Goal: Information Seeking & Learning: Learn about a topic

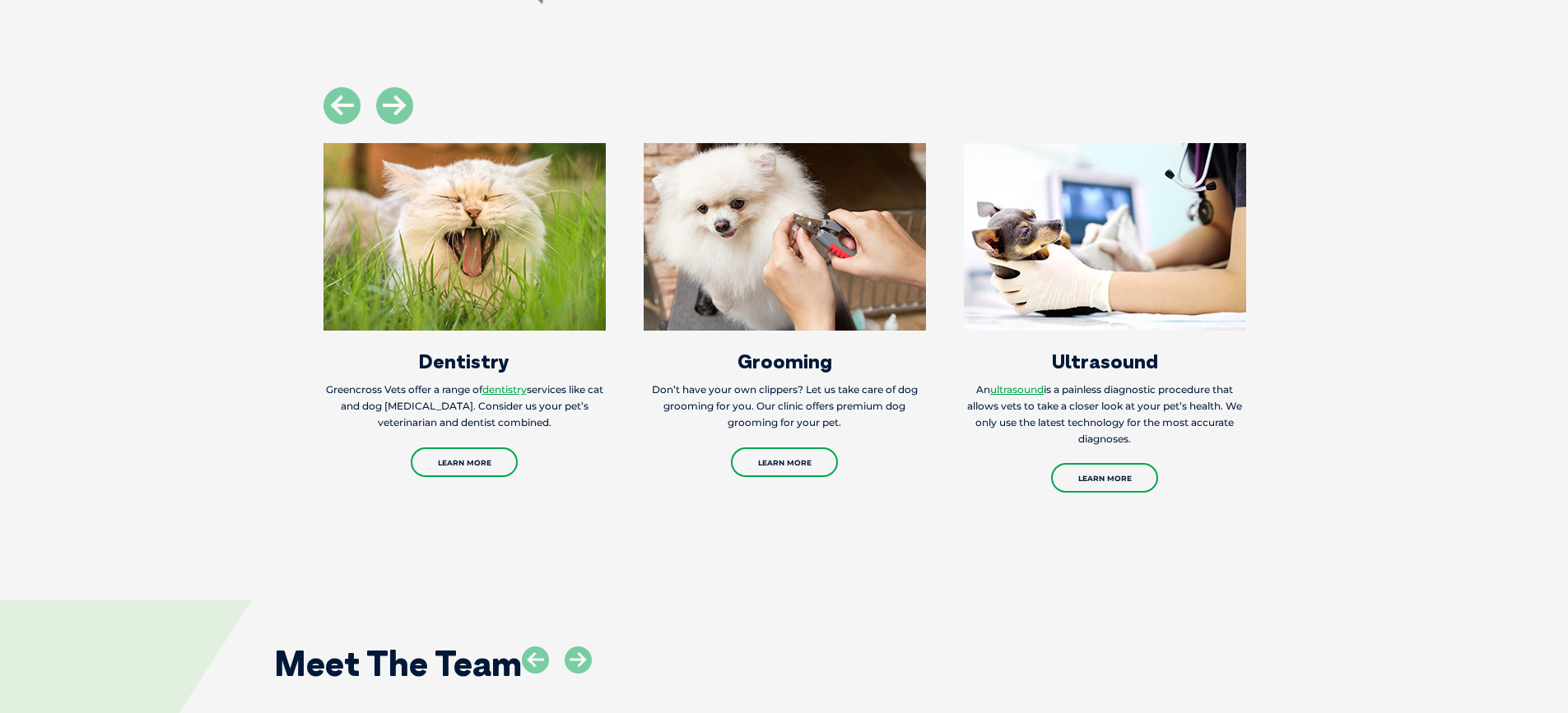
scroll to position [1327, 0]
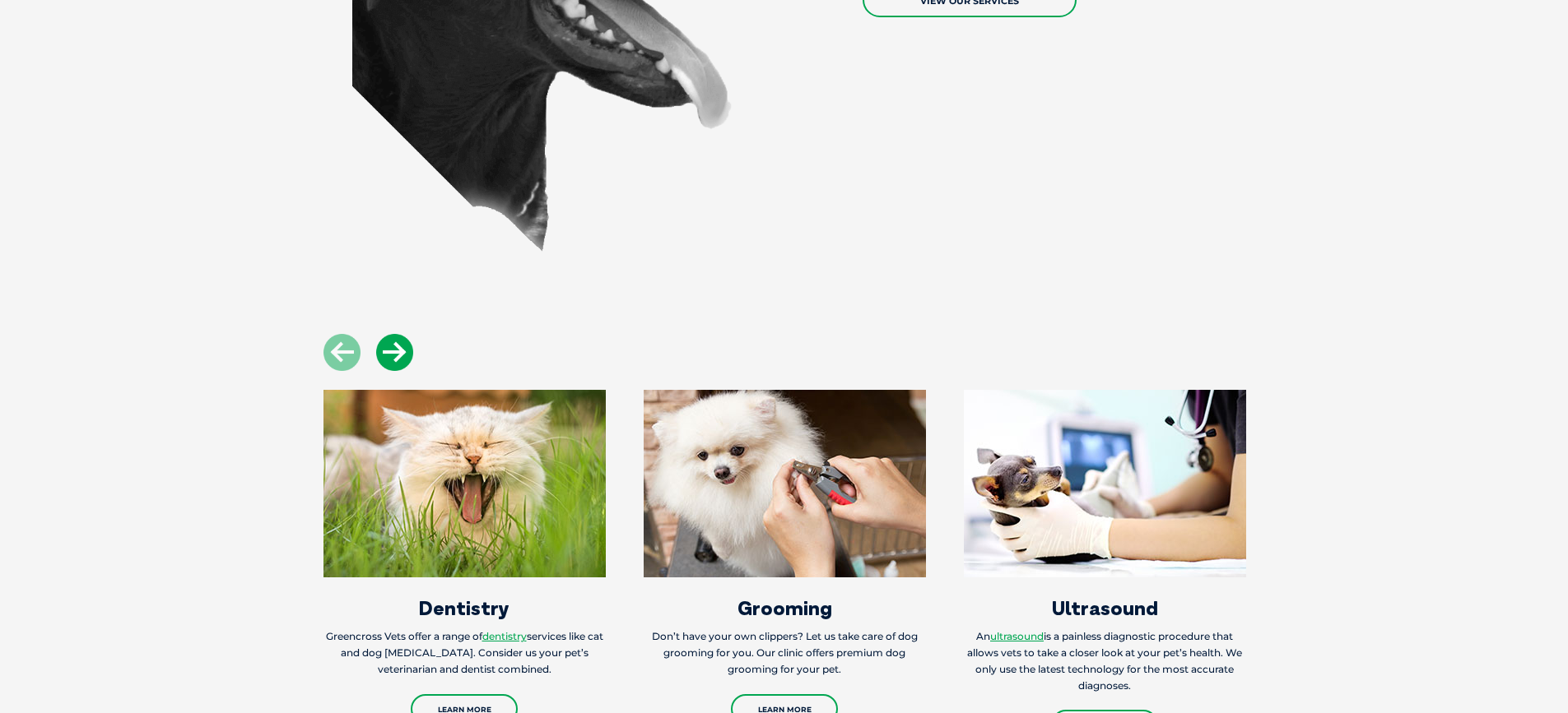
click at [391, 354] on icon at bounding box center [395, 352] width 37 height 37
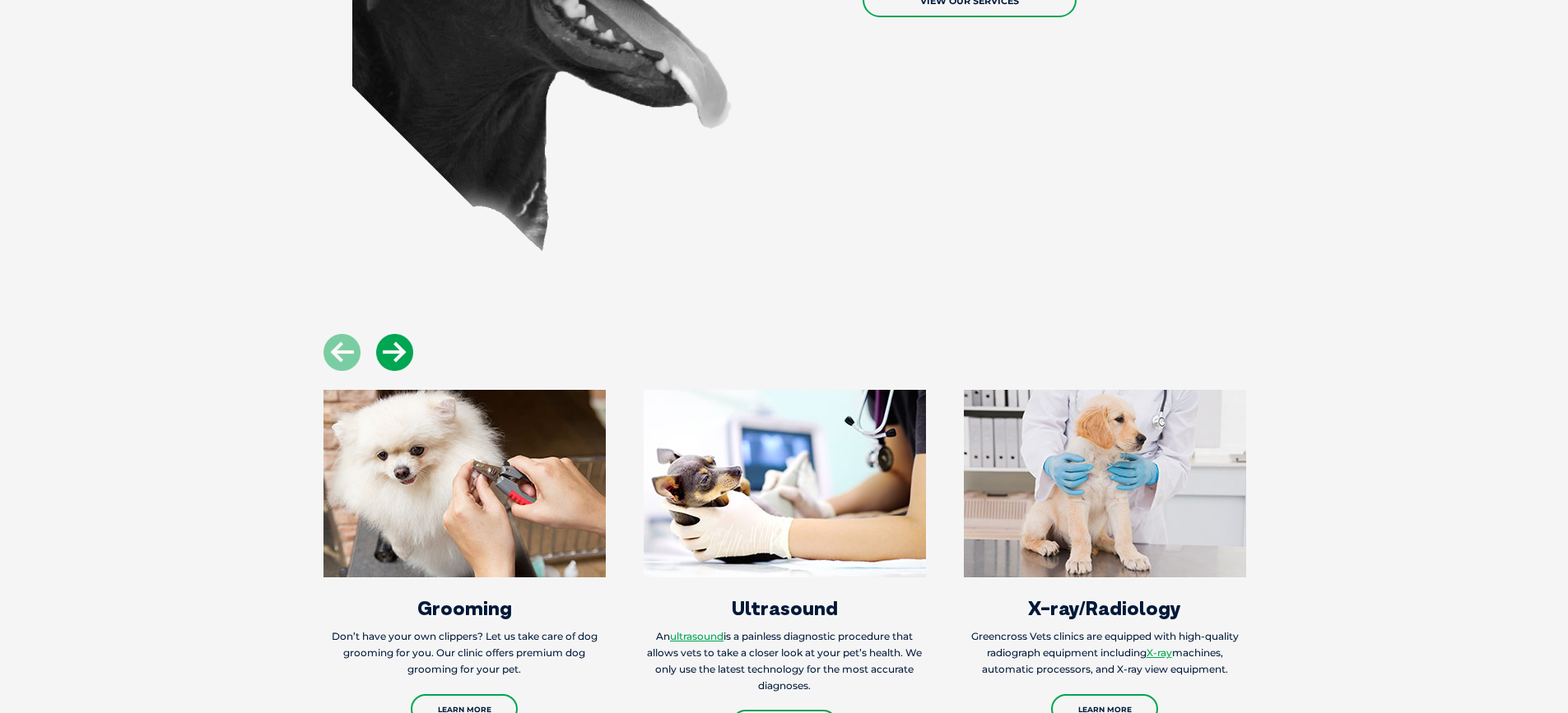
click at [391, 354] on icon at bounding box center [395, 352] width 37 height 37
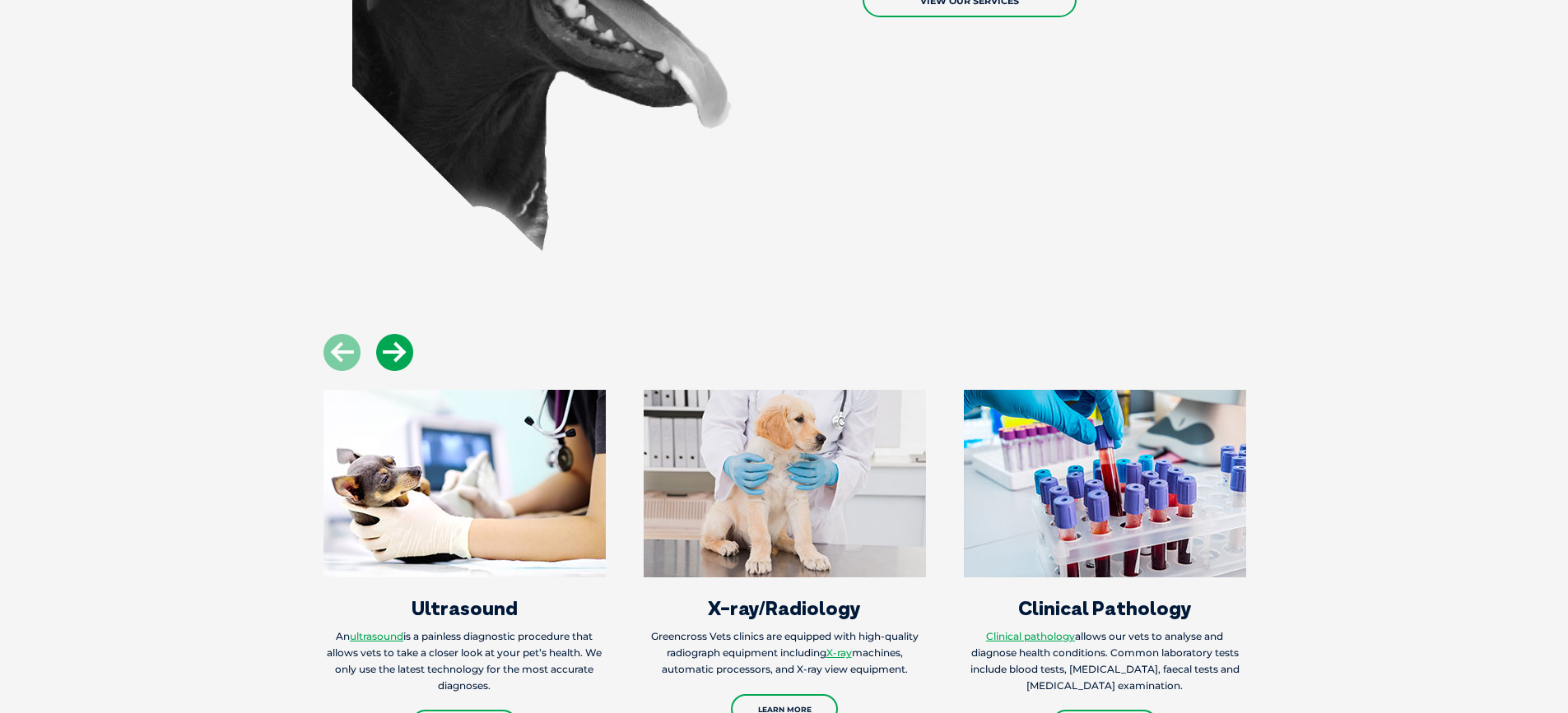
click at [391, 354] on icon at bounding box center [395, 352] width 37 height 37
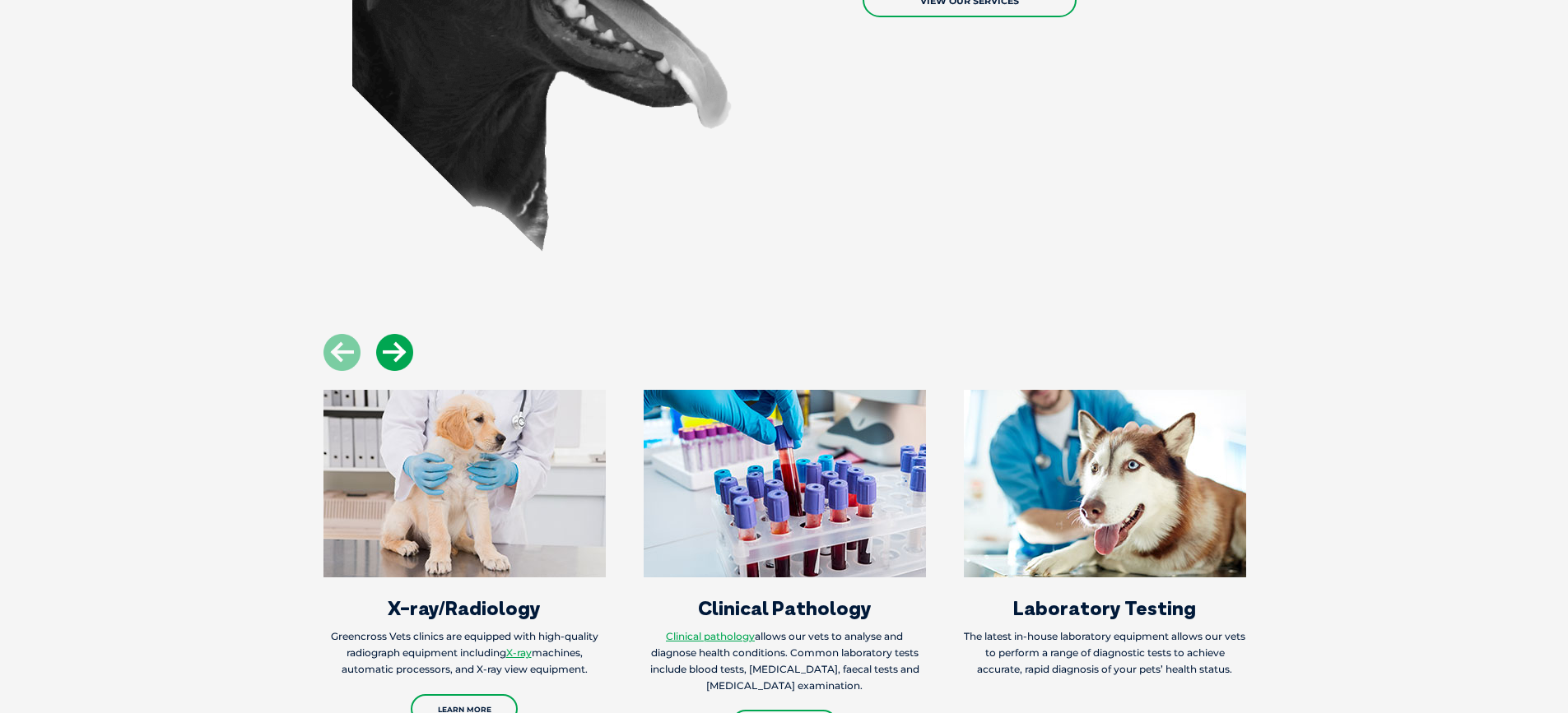
click at [391, 354] on icon at bounding box center [395, 352] width 37 height 37
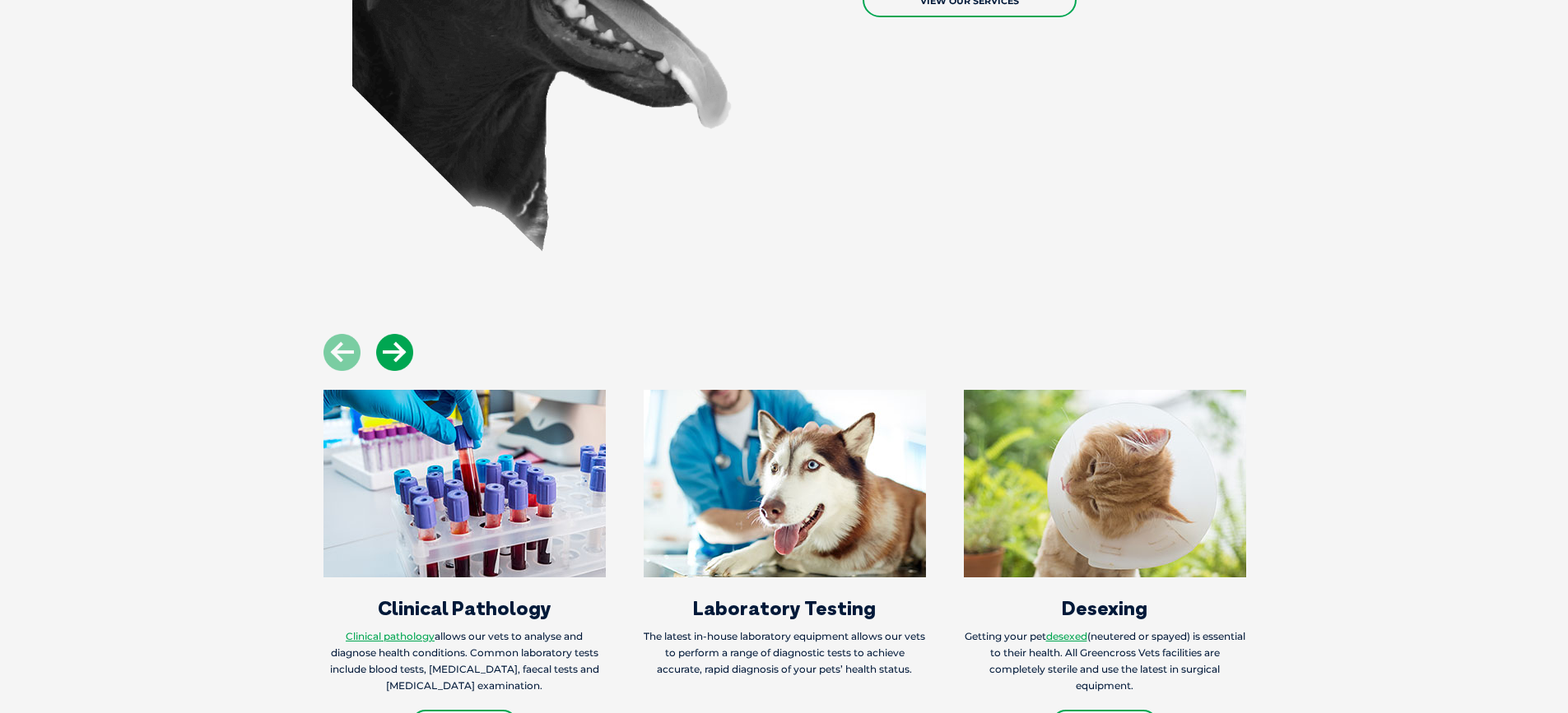
click at [391, 354] on icon at bounding box center [395, 352] width 37 height 37
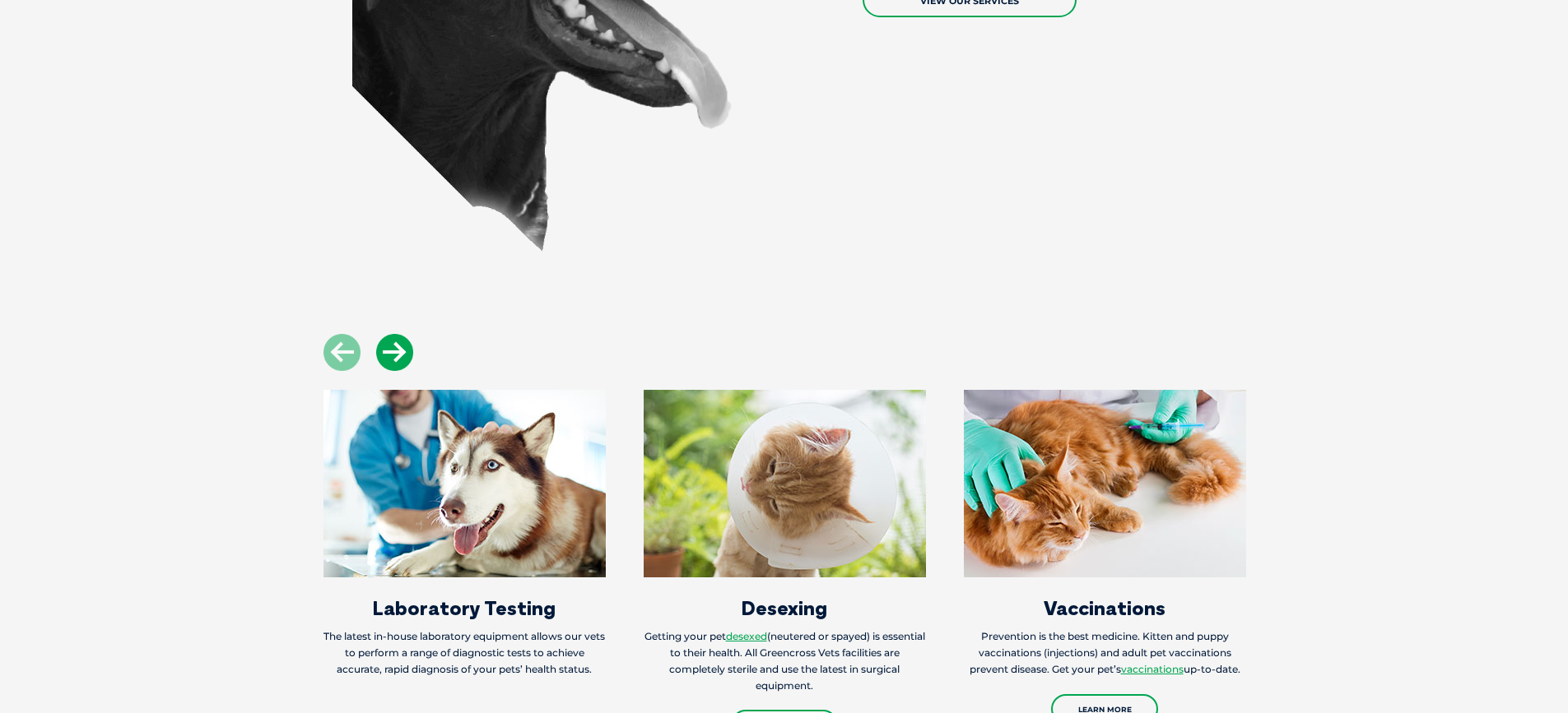
click at [391, 354] on icon at bounding box center [395, 352] width 37 height 37
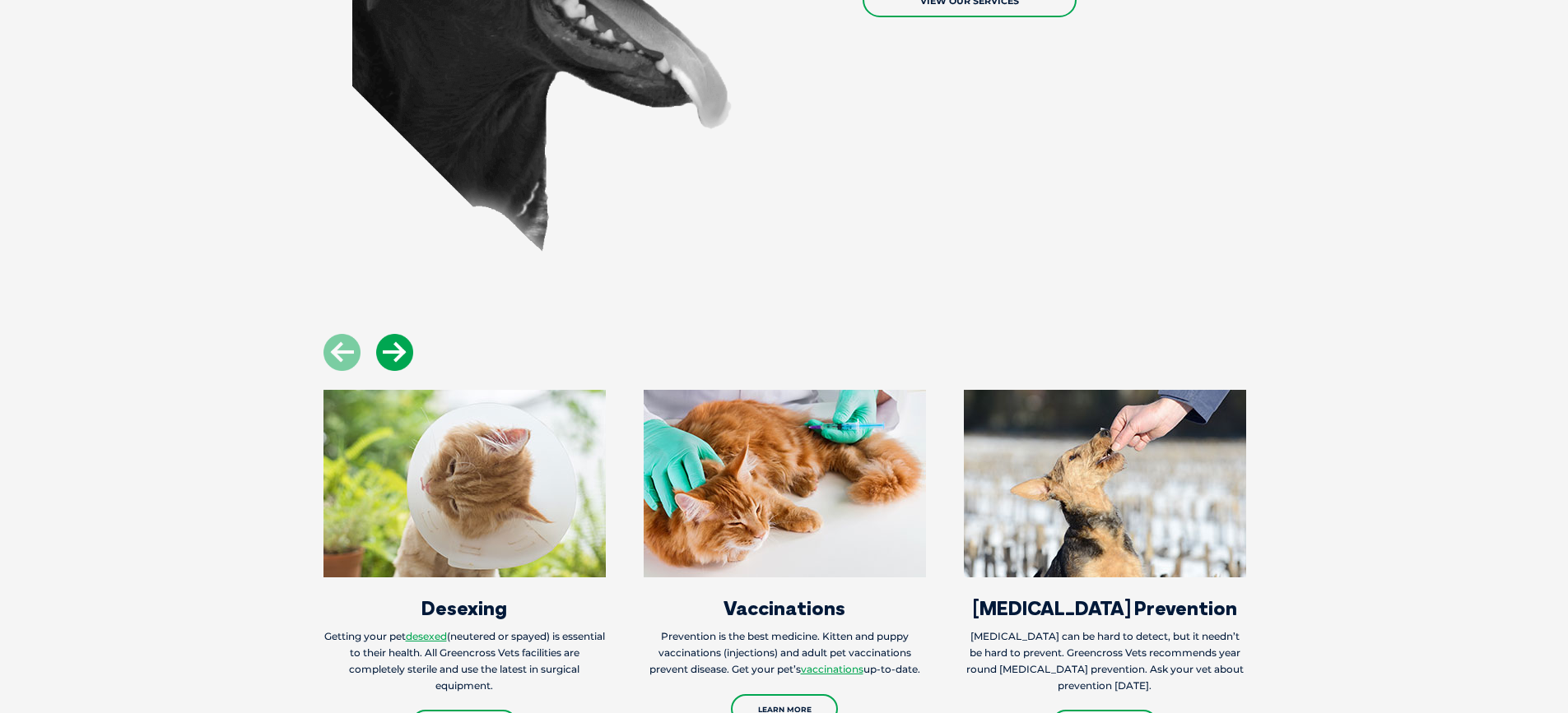
scroll to position [1514, 0]
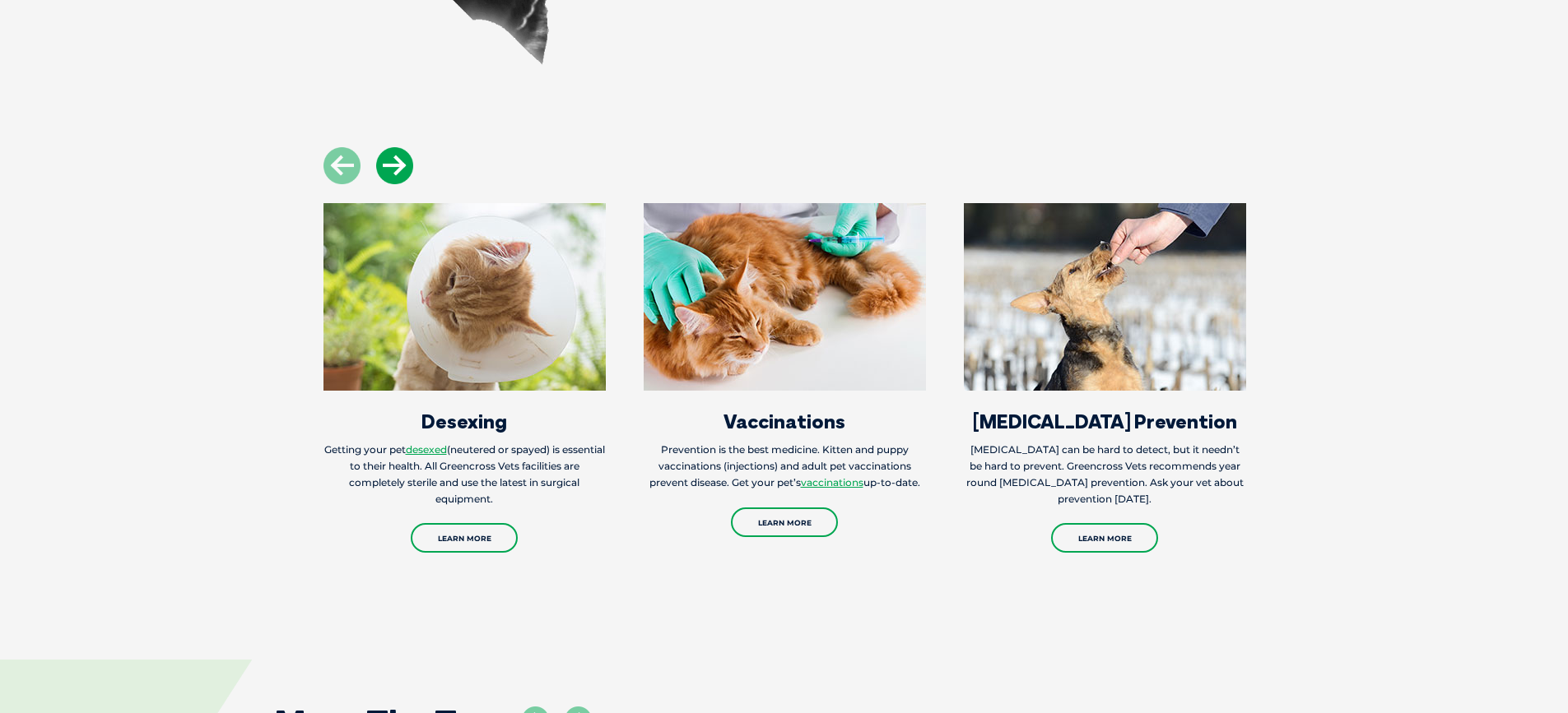
click at [387, 167] on icon at bounding box center [395, 166] width 37 height 37
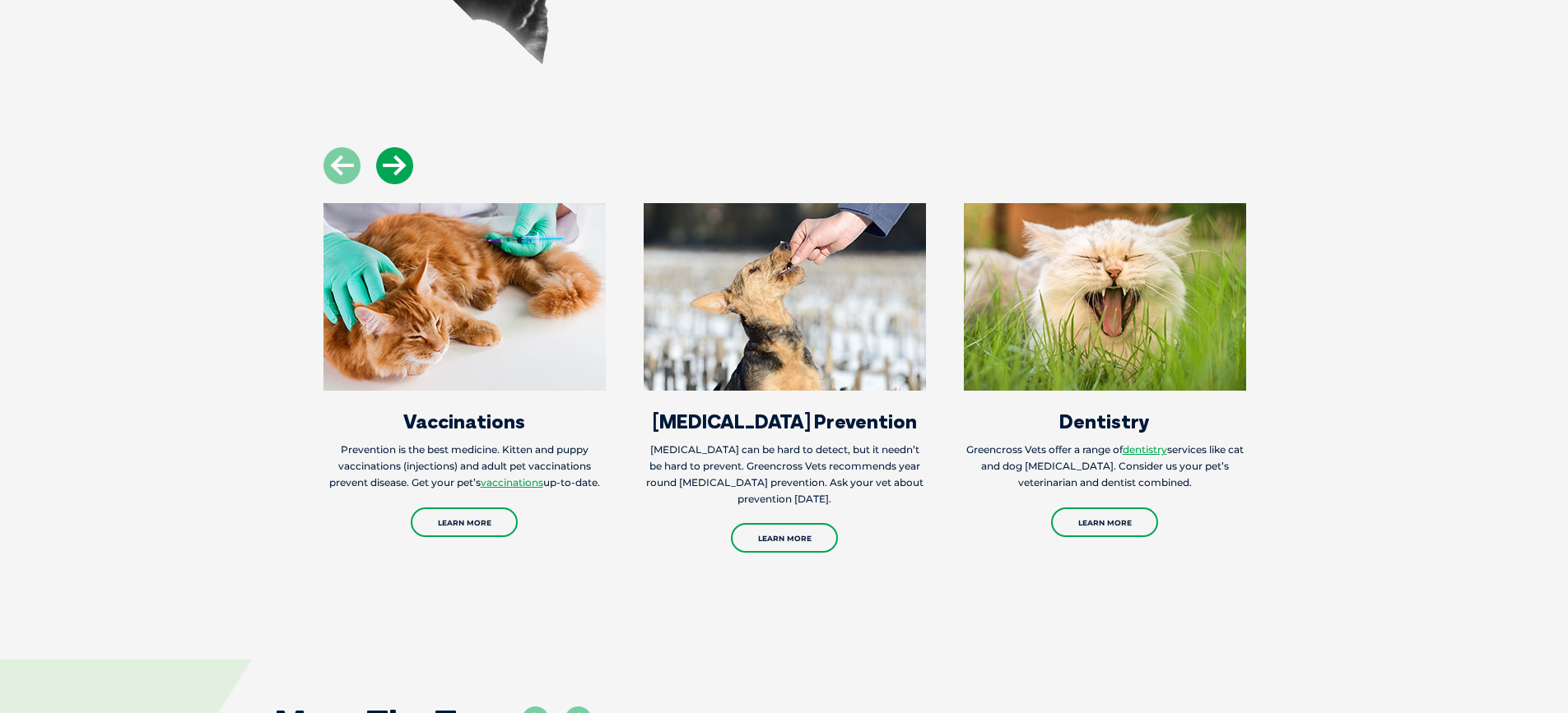
click at [387, 167] on icon at bounding box center [395, 166] width 37 height 37
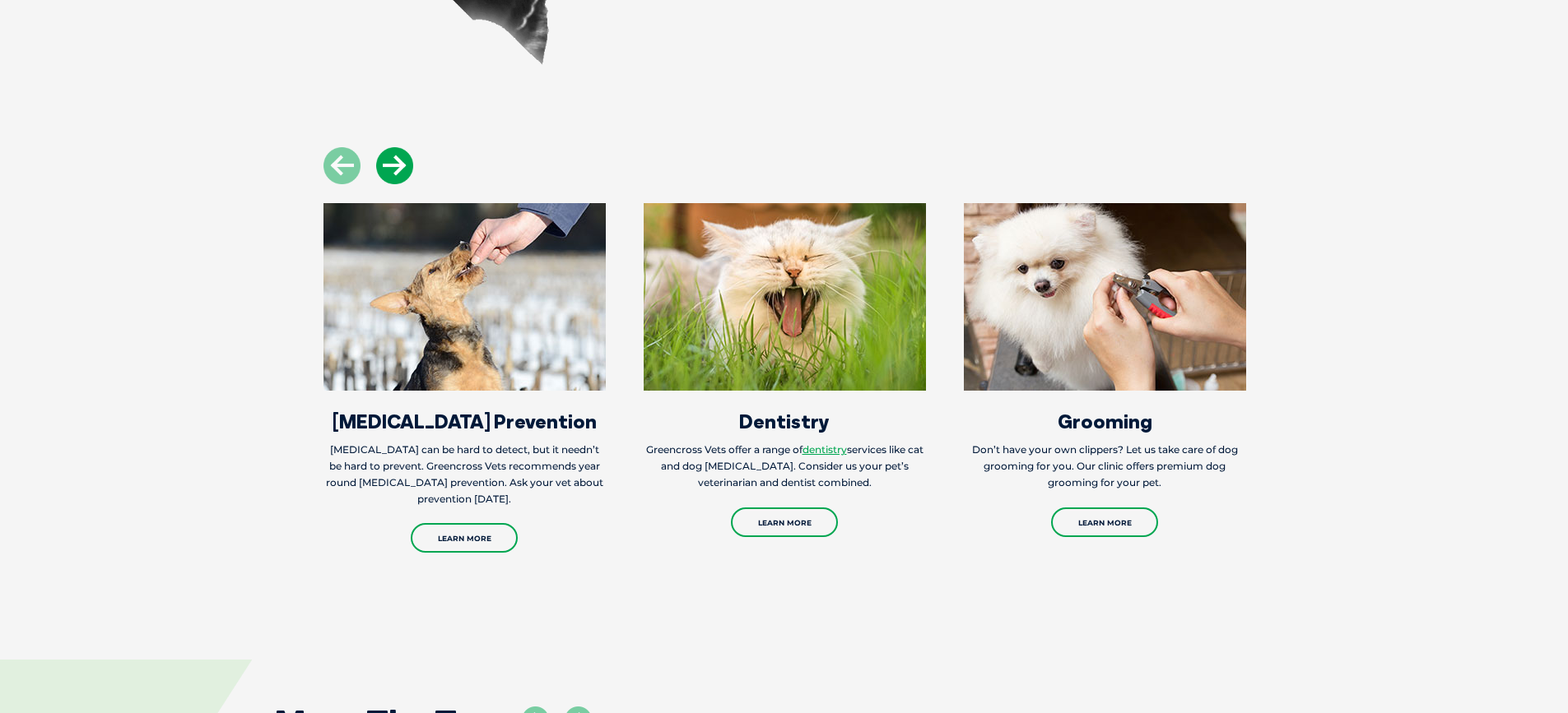
click at [388, 166] on icon at bounding box center [395, 166] width 37 height 37
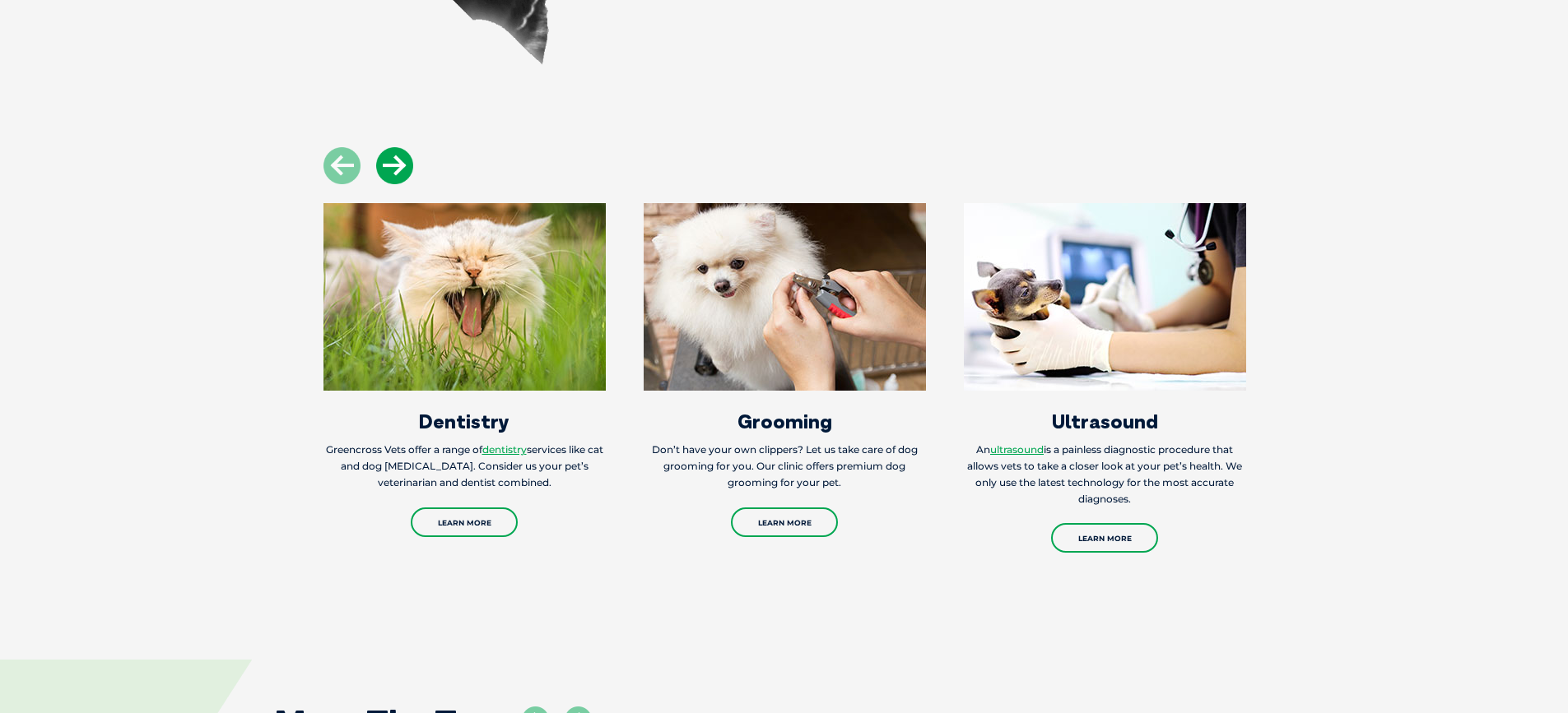
click at [398, 164] on icon at bounding box center [395, 166] width 37 height 37
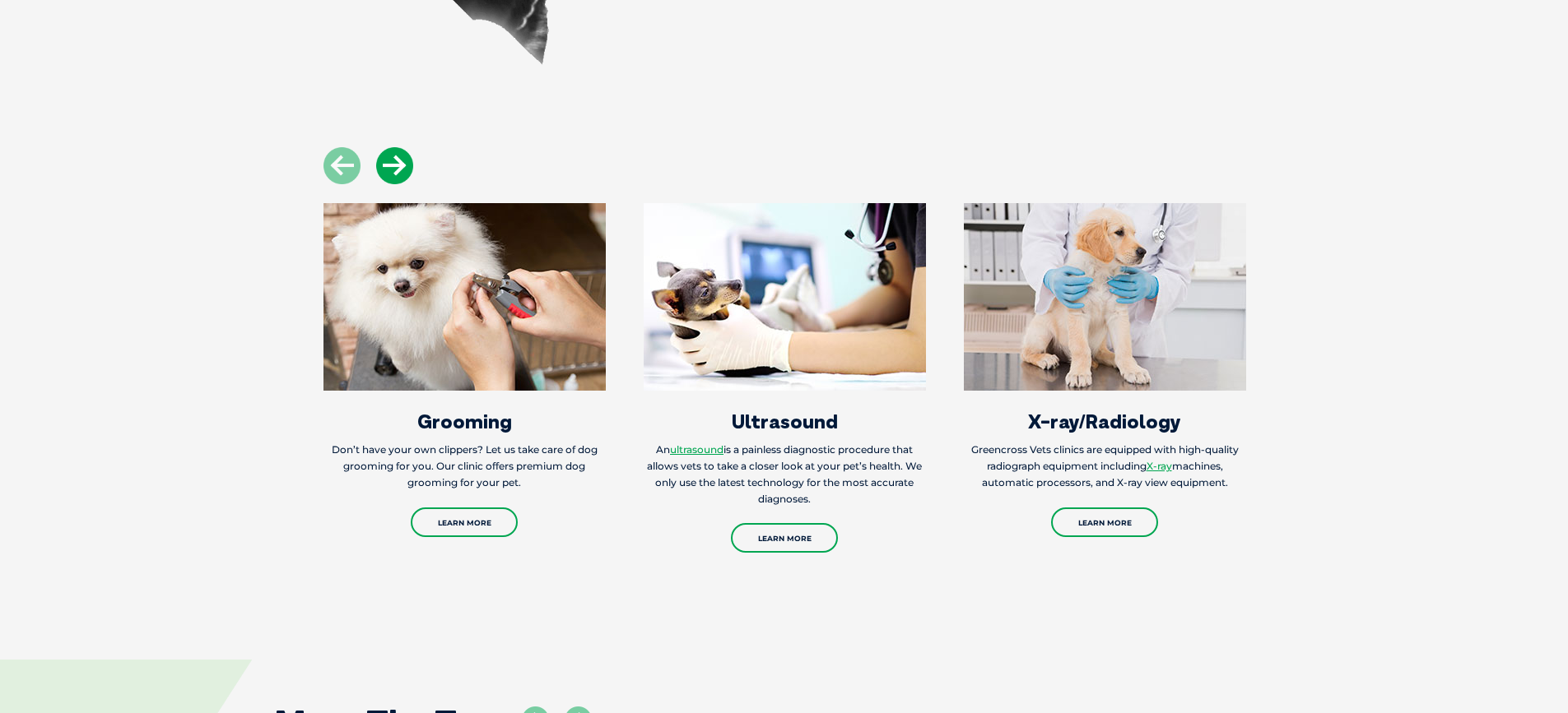
click at [398, 164] on icon at bounding box center [395, 166] width 37 height 37
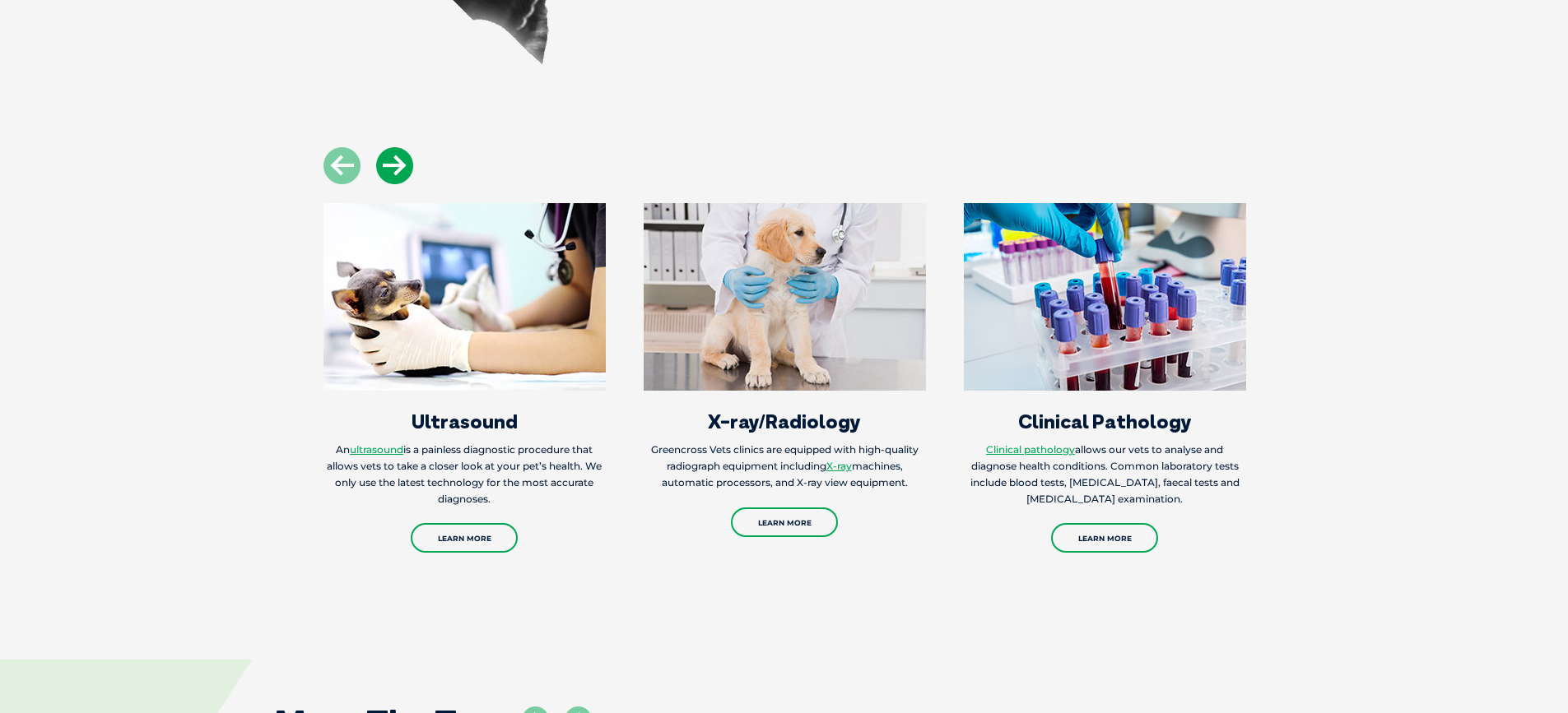
click at [398, 164] on icon at bounding box center [395, 166] width 37 height 37
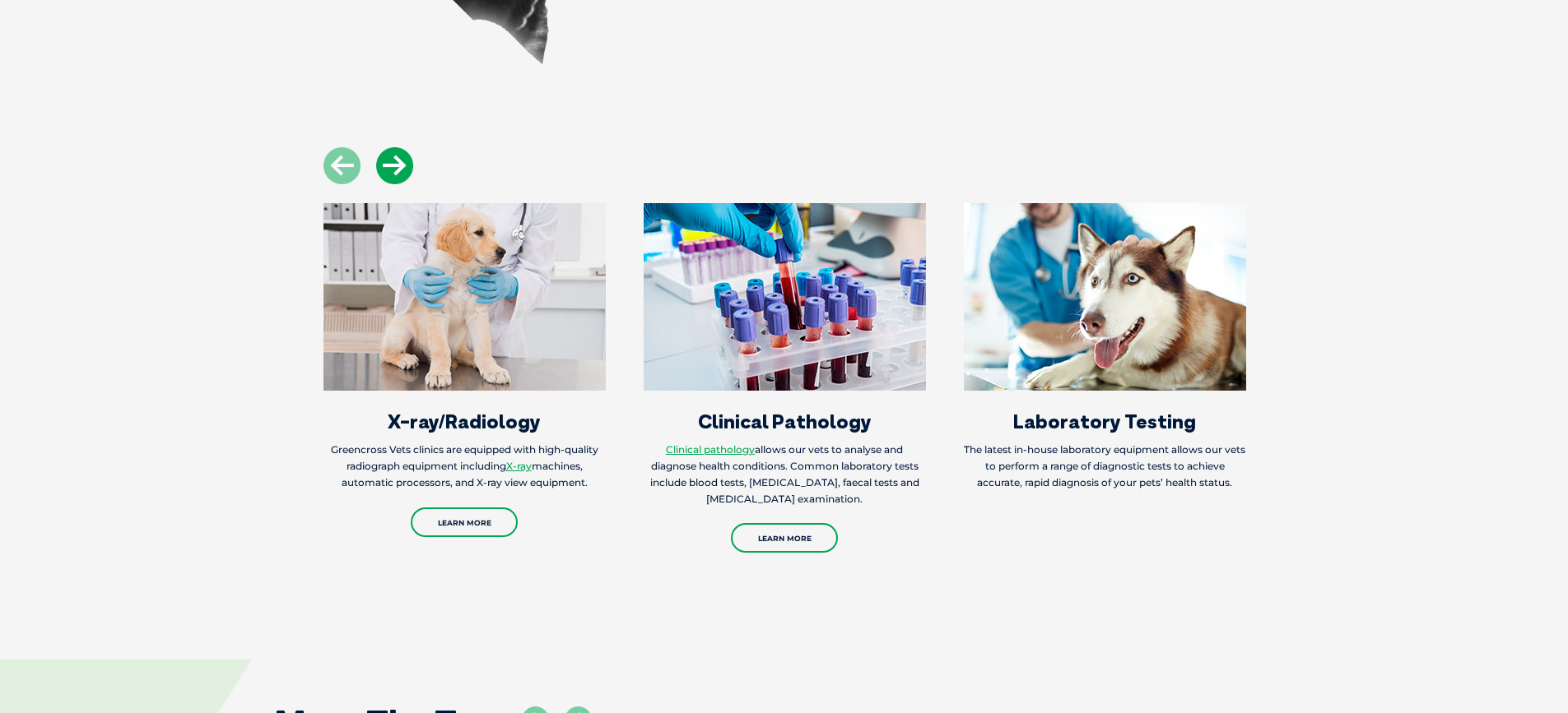
click at [398, 164] on icon at bounding box center [395, 166] width 37 height 37
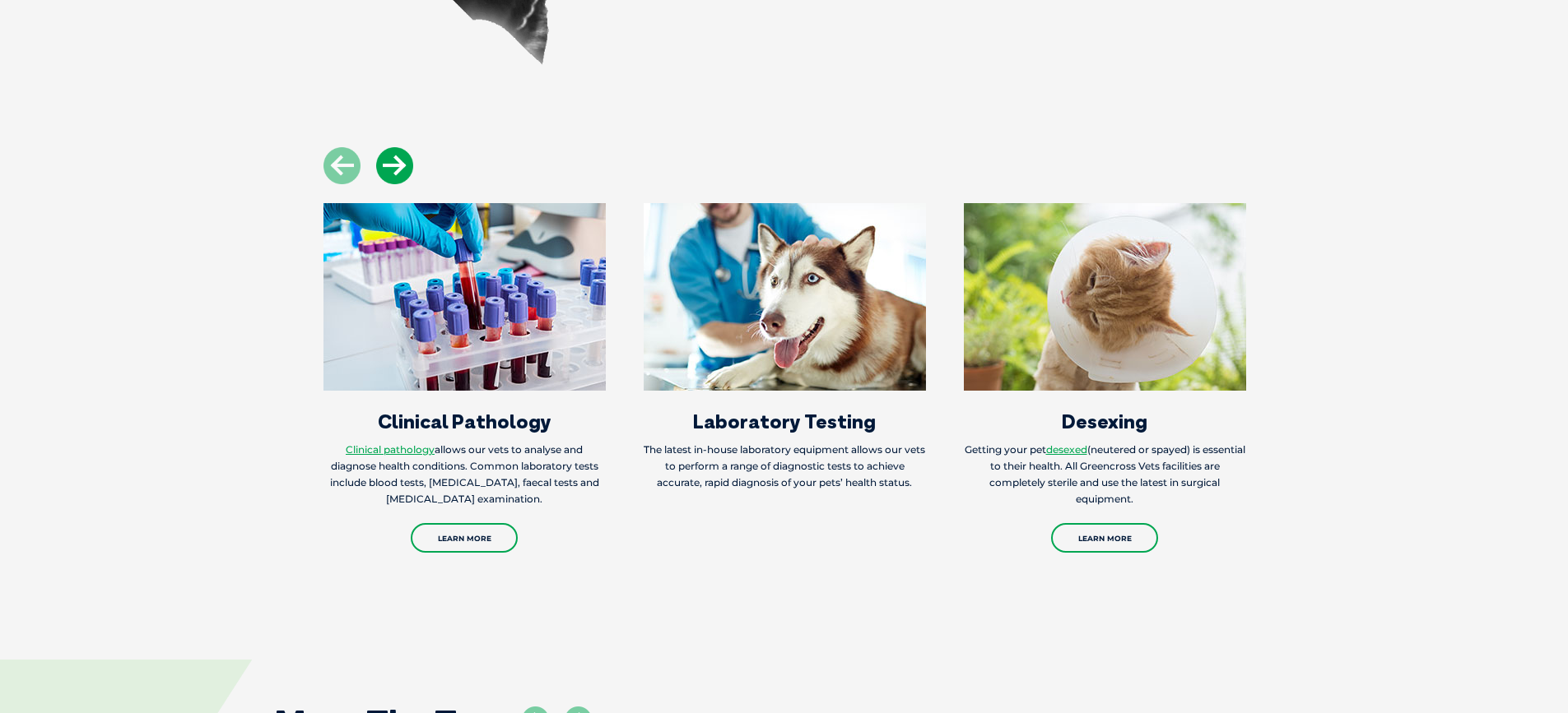
click at [398, 164] on icon at bounding box center [395, 166] width 37 height 37
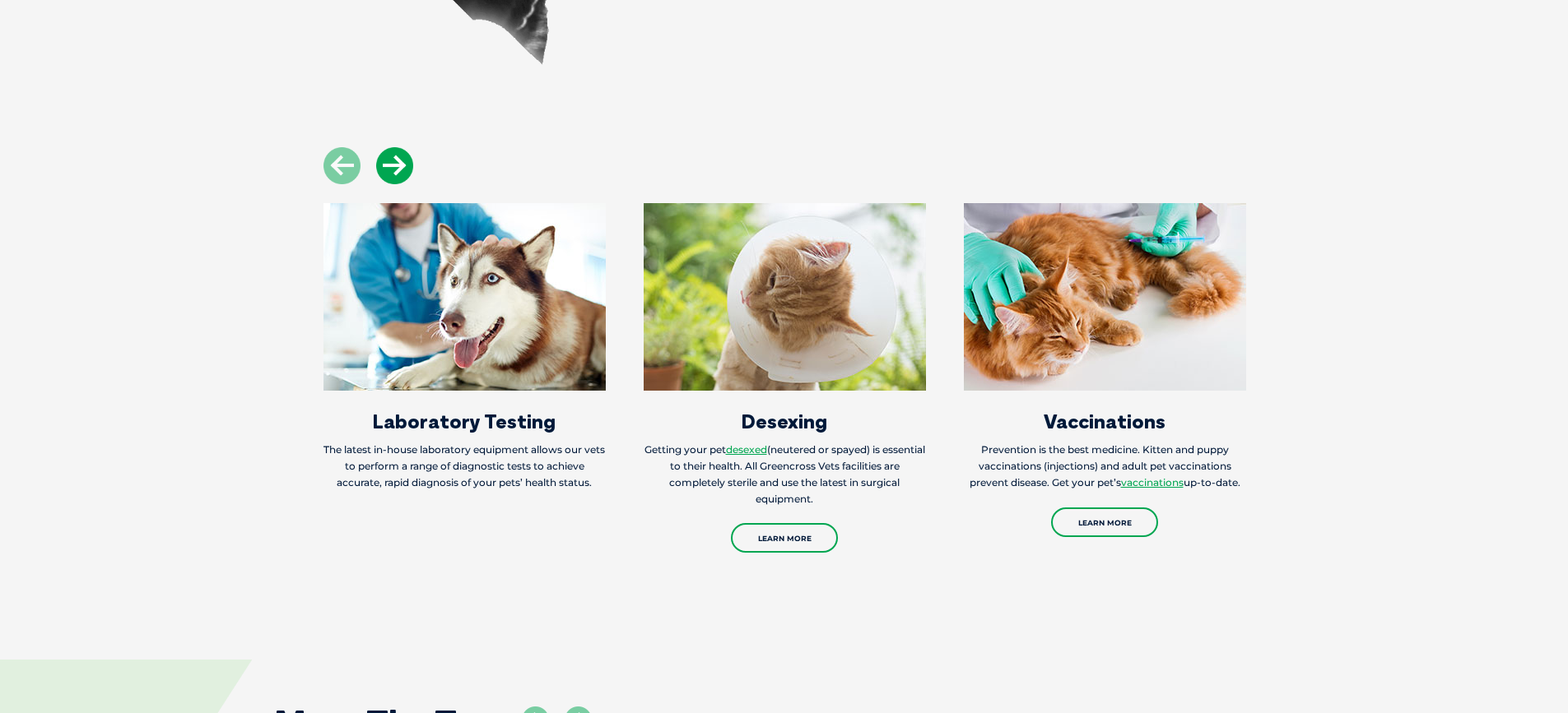
click at [398, 164] on icon at bounding box center [395, 166] width 37 height 37
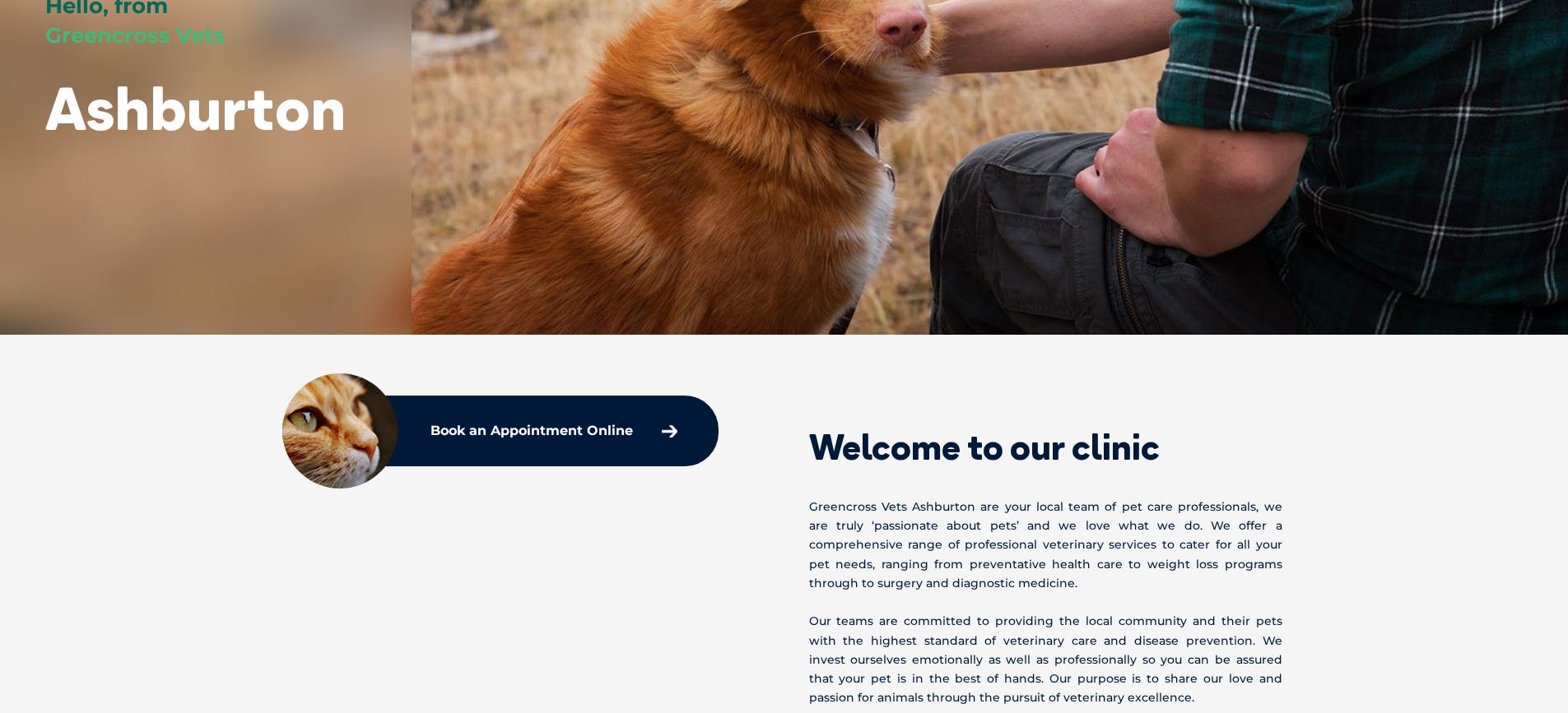
scroll to position [0, 0]
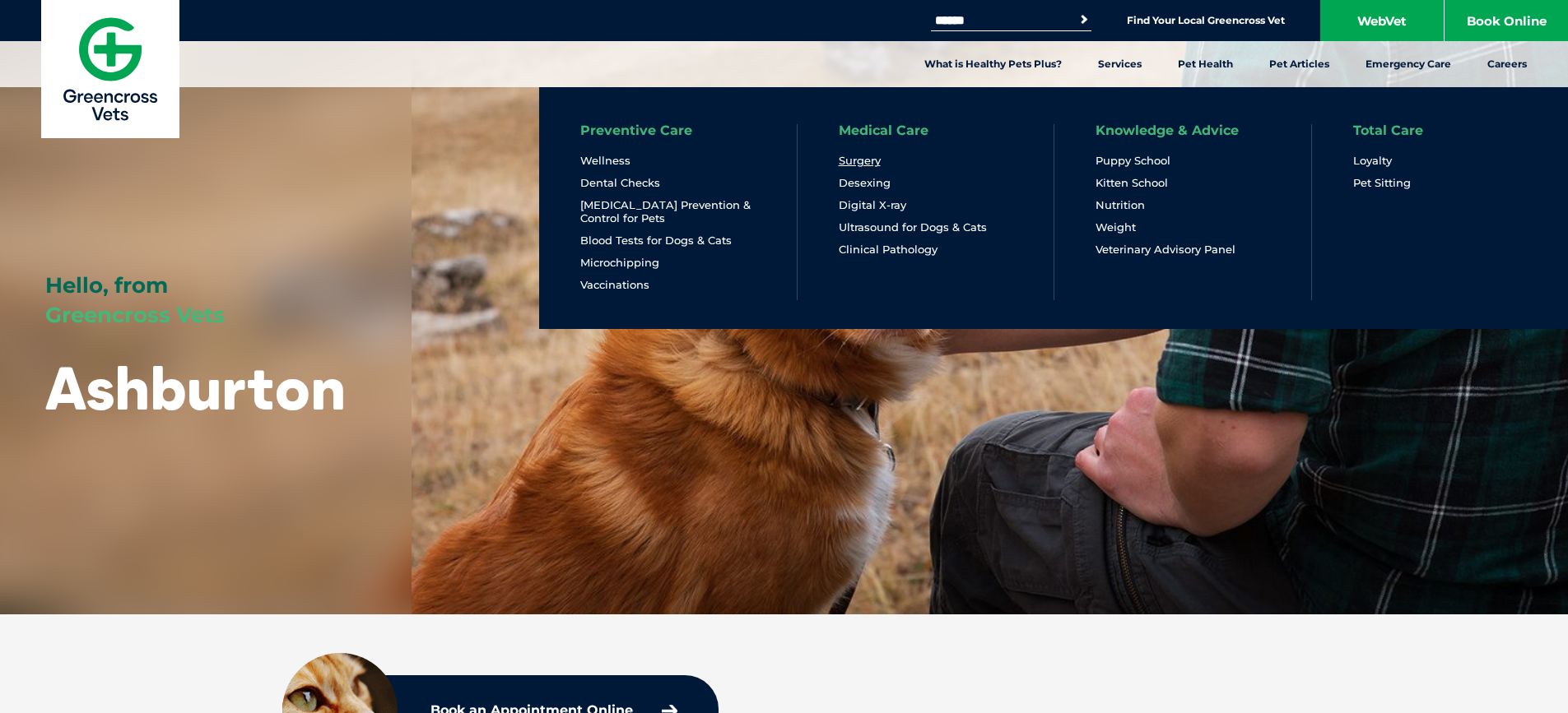
click at [856, 160] on link "Surgery" at bounding box center [859, 161] width 42 height 14
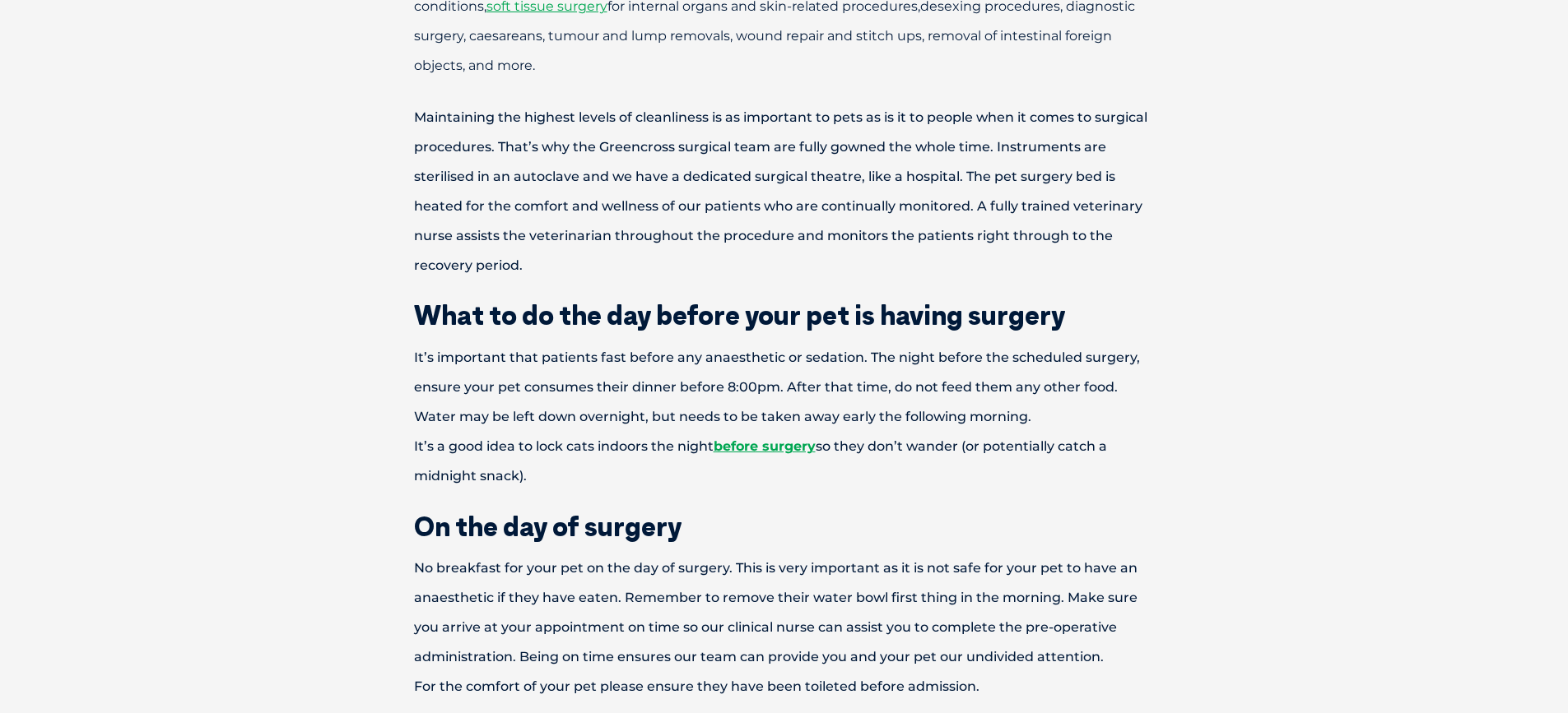
scroll to position [533, 0]
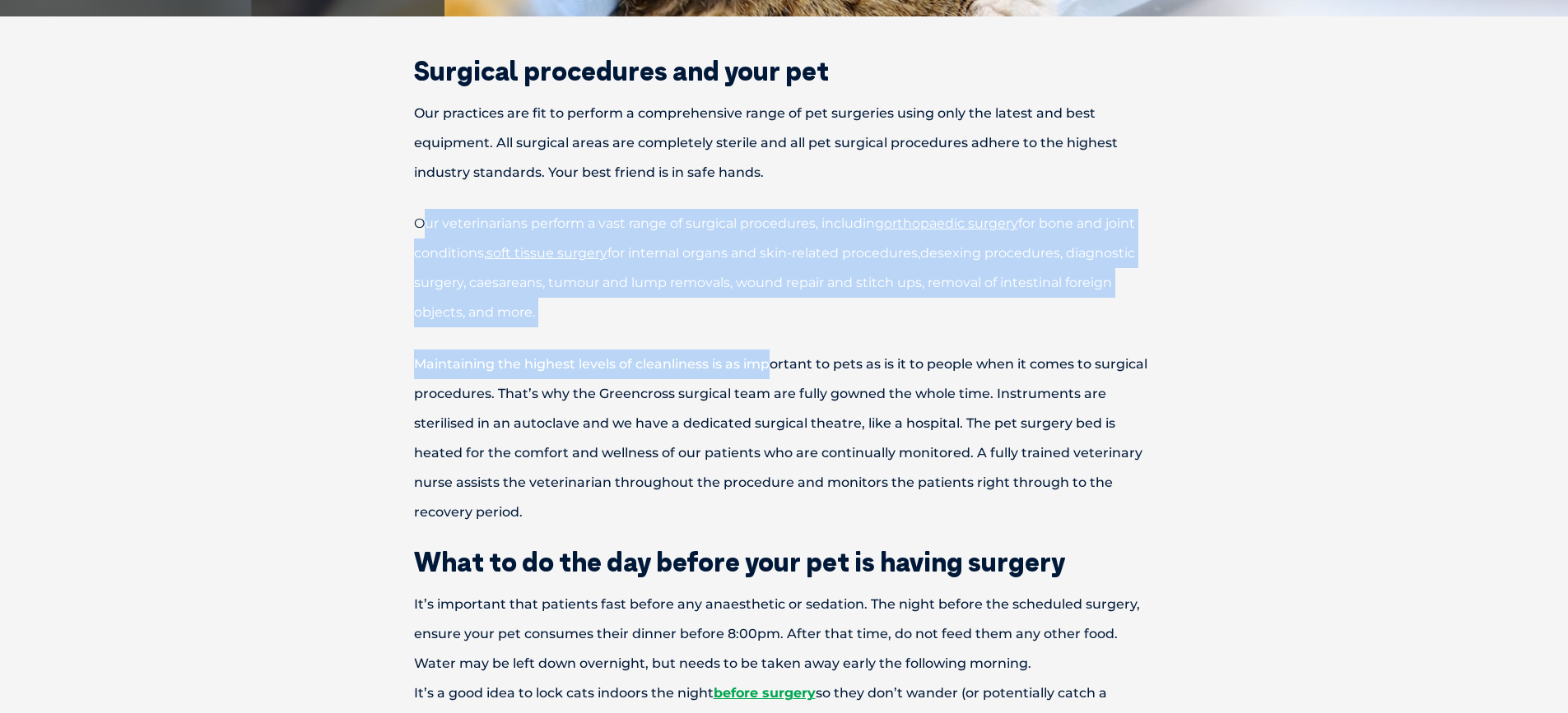
drag, startPoint x: 420, startPoint y: 222, endPoint x: 771, endPoint y: 332, distance: 367.8
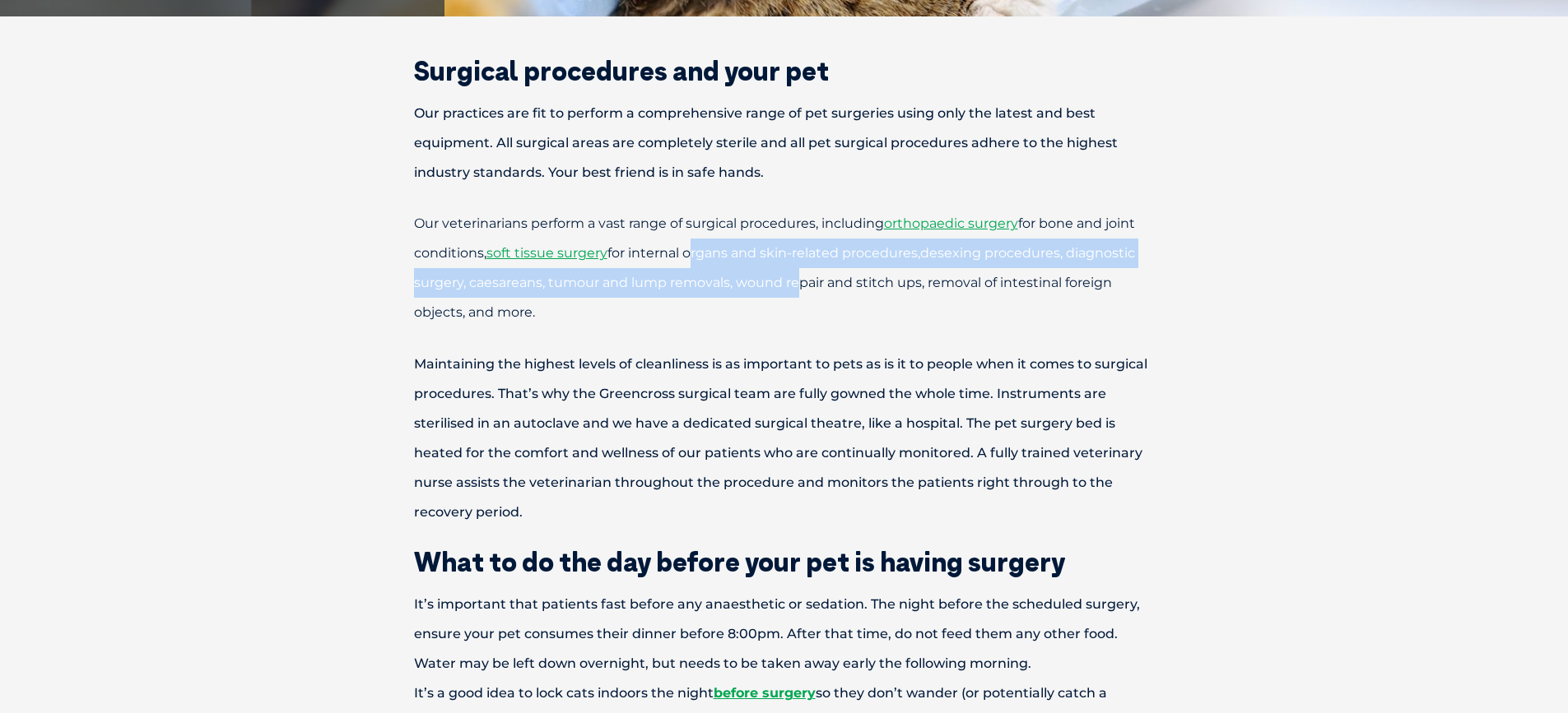
drag, startPoint x: 737, startPoint y: 263, endPoint x: 802, endPoint y: 282, distance: 67.7
click at [802, 282] on p "Our veterinarians perform a vast range of surgical procedures , including ortho…" at bounding box center [784, 268] width 856 height 119
click at [802, 282] on span "desexing procedures, diagnostic surgery, caesareans, tumour and lump removals, …" at bounding box center [774, 282] width 721 height 75
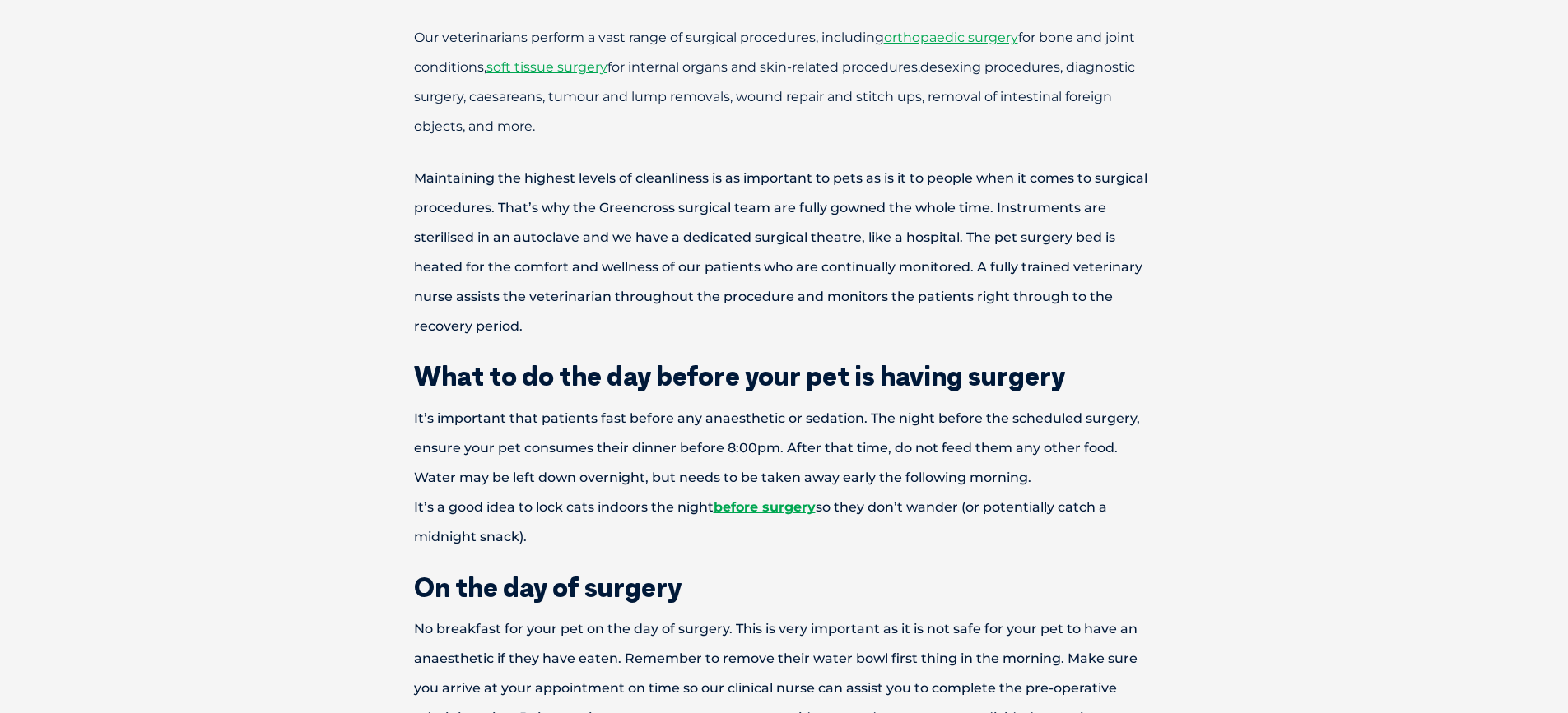
scroll to position [471, 0]
